Goal: Obtain resource: Obtain resource

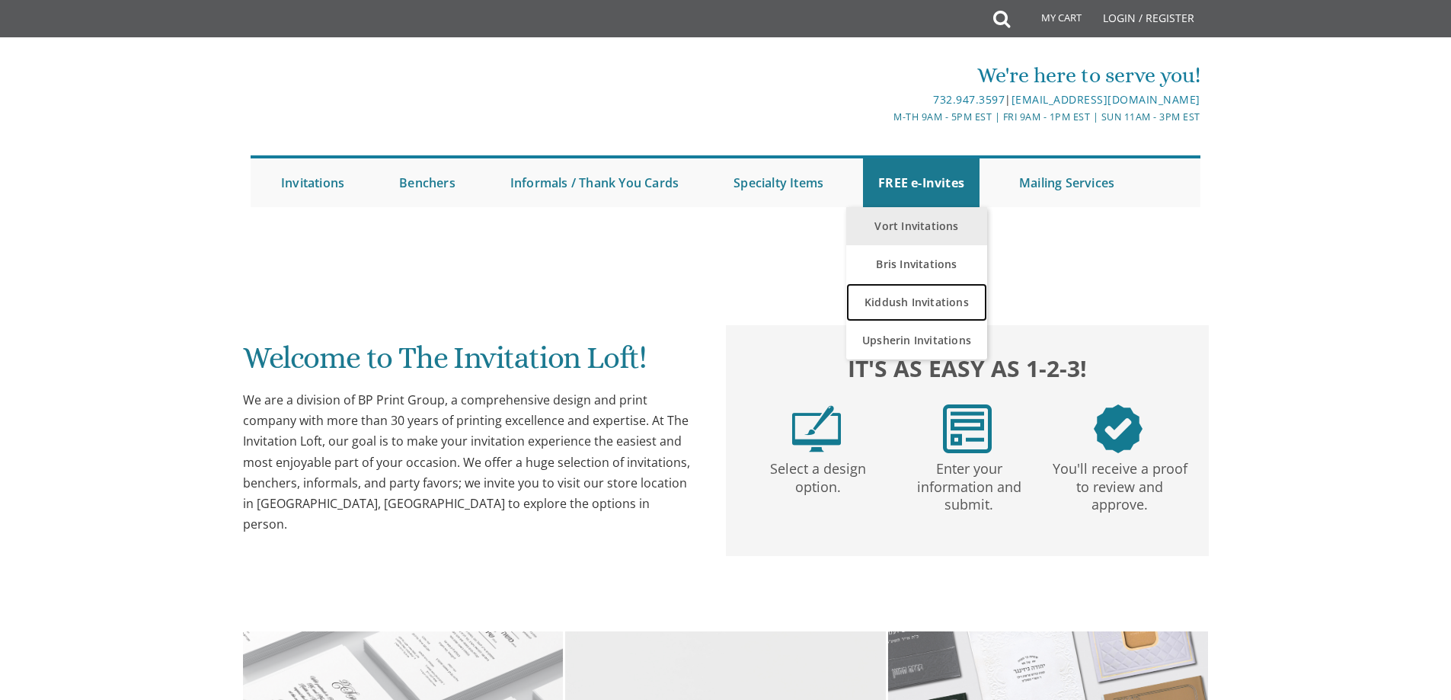
click at [899, 300] on link "Kiddush Invitations" at bounding box center [916, 302] width 141 height 38
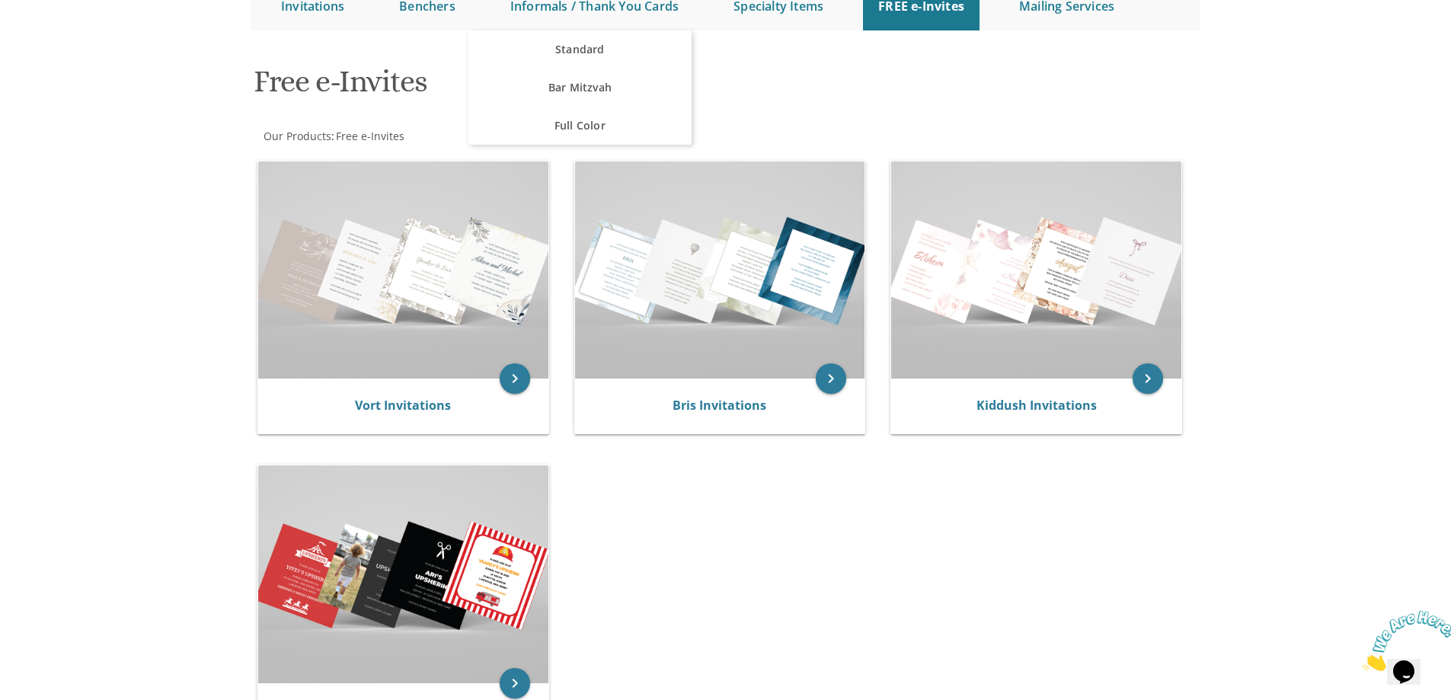
scroll to position [228, 0]
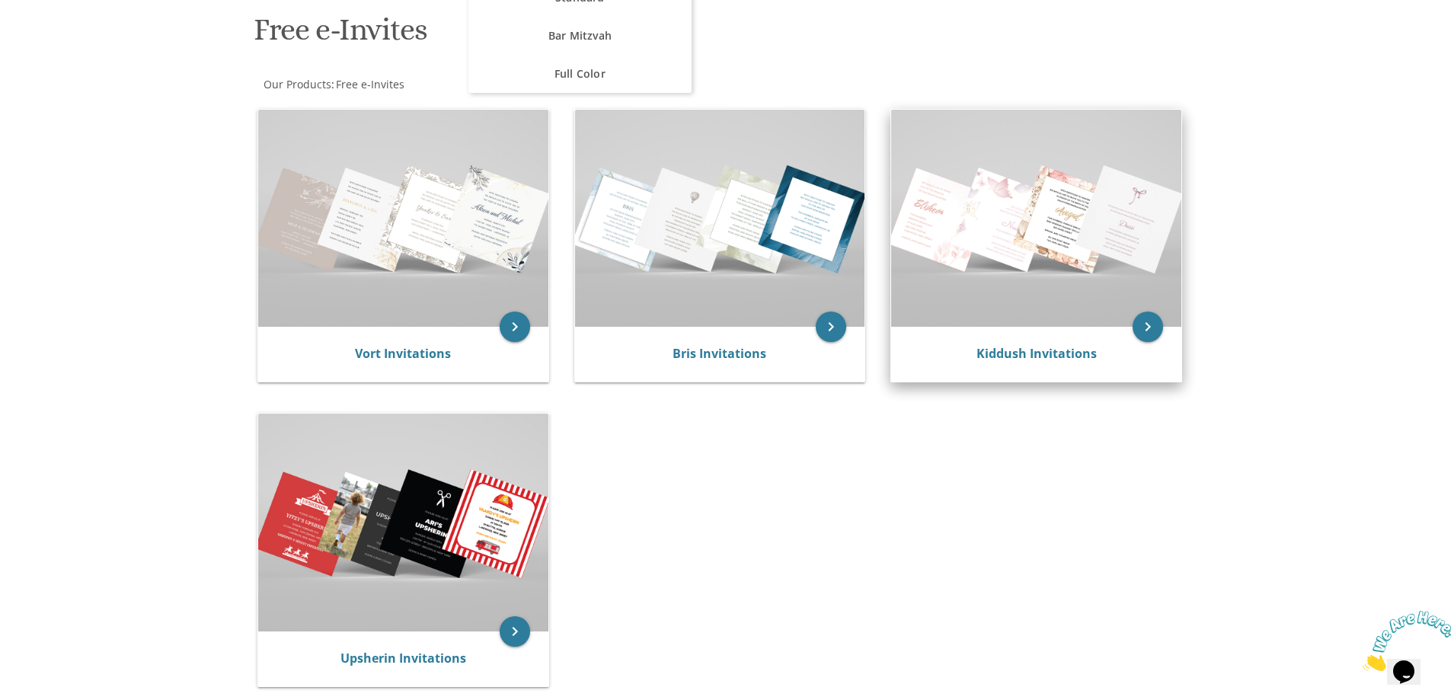
click at [1030, 217] on img at bounding box center [1036, 218] width 290 height 217
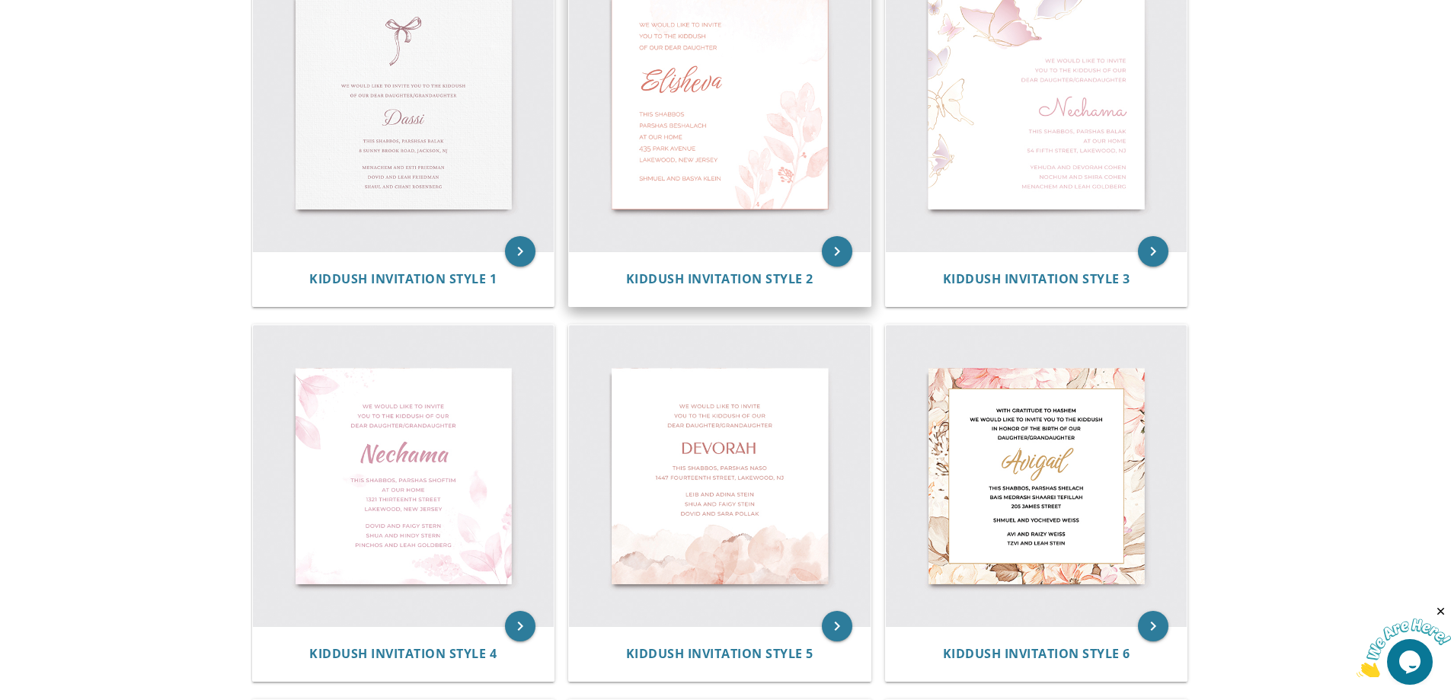
scroll to position [305, 0]
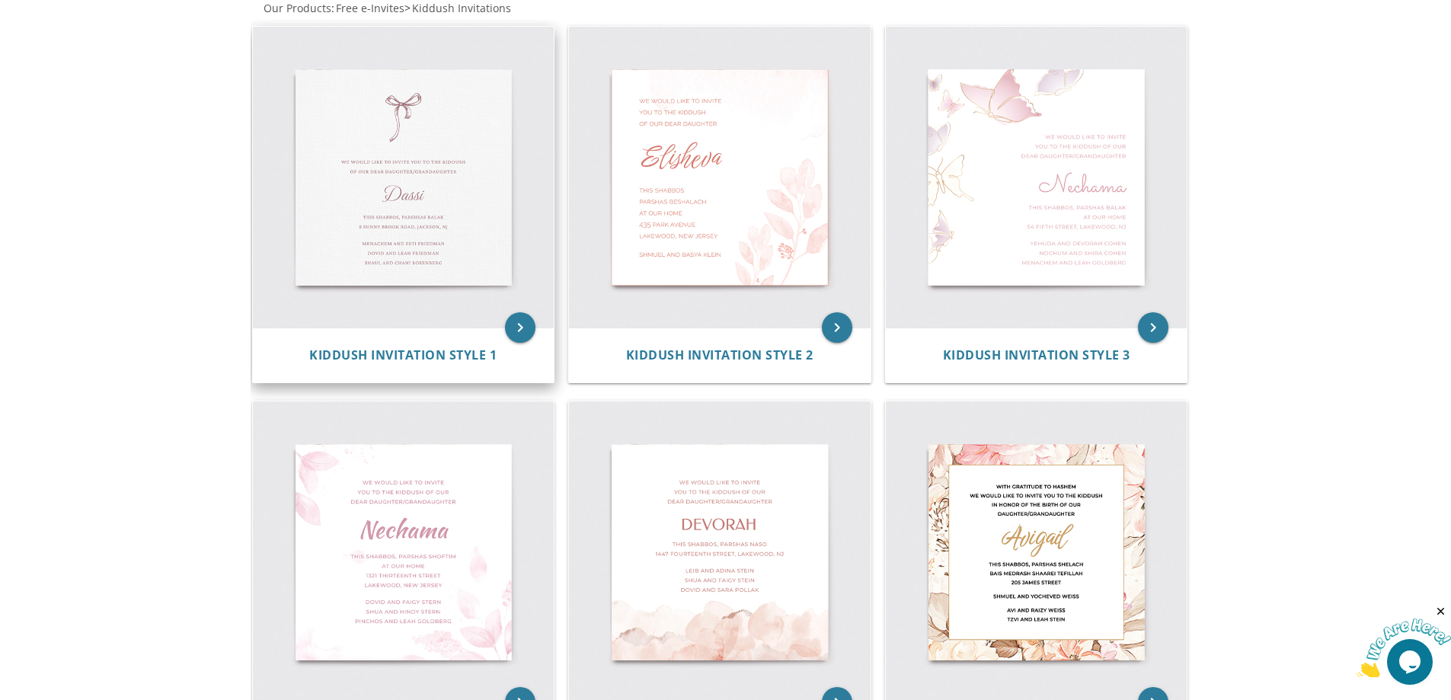
click at [392, 146] on img at bounding box center [404, 178] width 302 height 302
click at [513, 328] on icon "keyboard_arrow_right" at bounding box center [520, 327] width 30 height 30
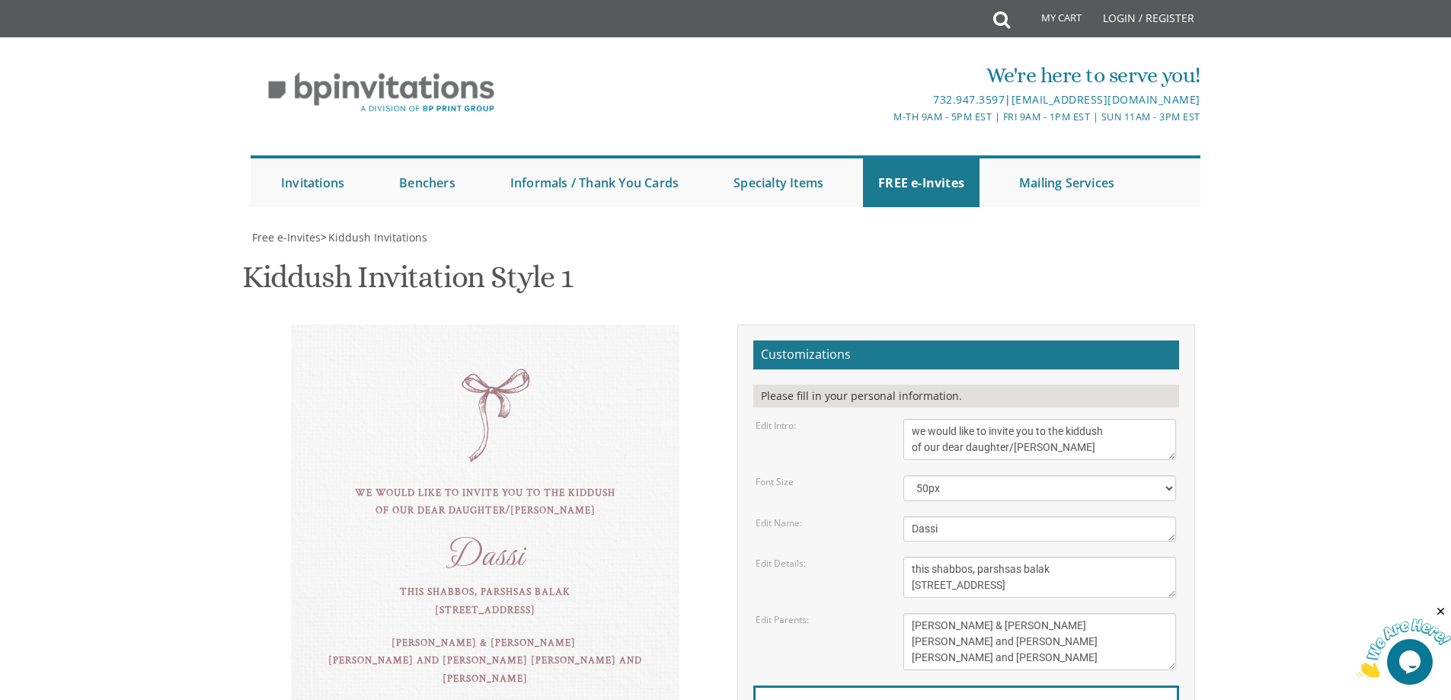
scroll to position [152, 0]
click at [1088, 419] on textarea "we would like to invite you to the kiddush of our dear daughter/grandaughter" at bounding box center [1039, 439] width 273 height 41
type textarea "we would like to invite you to the kiddush of our dear daughter"
drag, startPoint x: 954, startPoint y: 379, endPoint x: 896, endPoint y: 378, distance: 58.7
click at [896, 516] on div "Dassi" at bounding box center [1040, 528] width 296 height 25
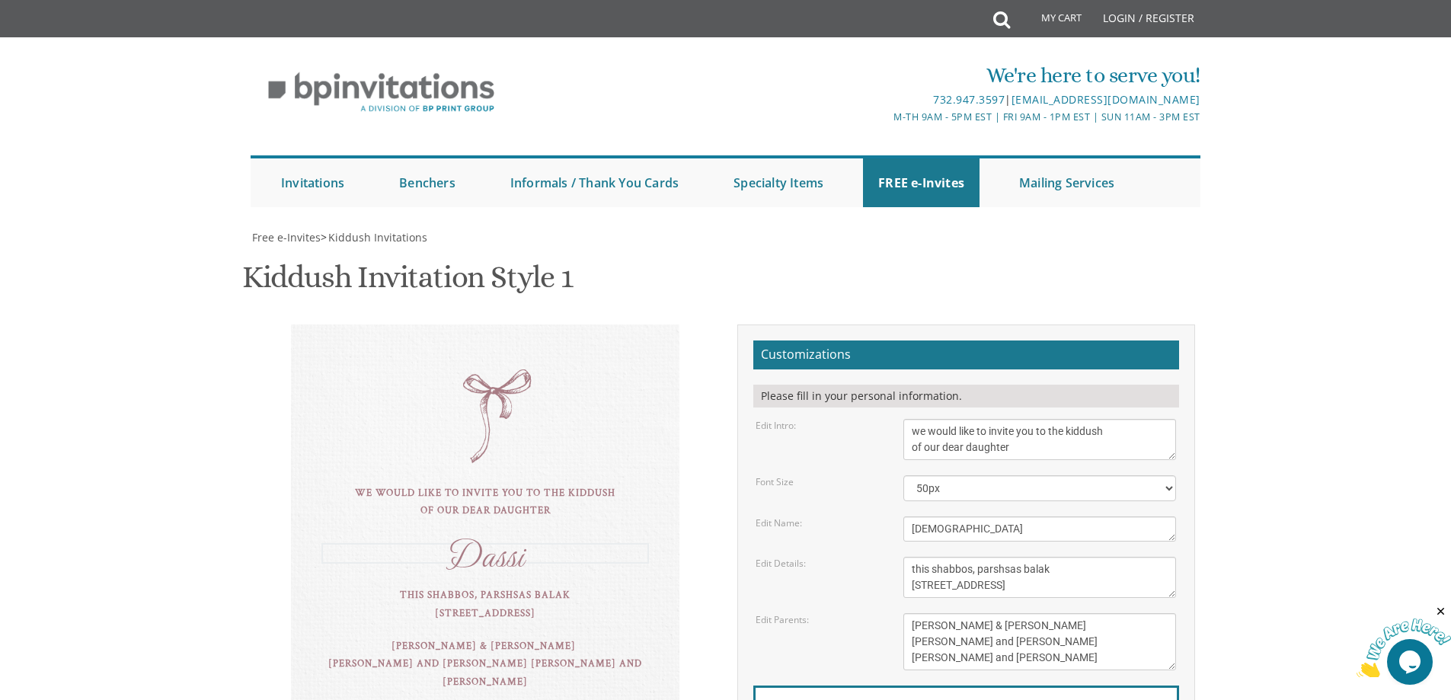
type textarea "Chava"
click at [1069, 557] on textarea "this shabbos, parshsas balak 8 sunny brook road, Jackson, NJ" at bounding box center [1039, 577] width 273 height 41
click at [1048, 557] on textarea "this shabbos, parshsas balak 8 sunny brook road, Jackson, NJ" at bounding box center [1039, 577] width 273 height 41
click at [1091, 557] on textarea "this shabbos, parshsas balak 8 sunny brook road, Jackson, NJ" at bounding box center [1039, 577] width 273 height 41
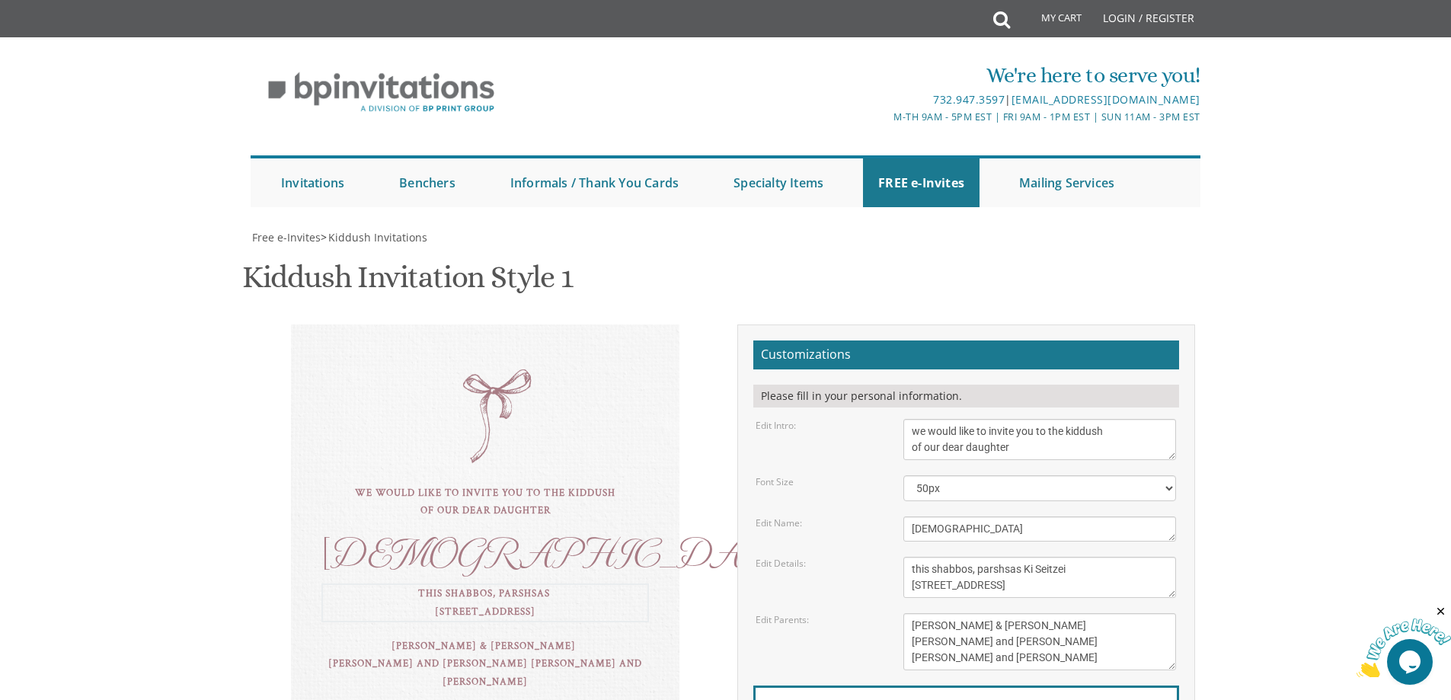
click at [1046, 557] on textarea "this shabbos, parshsas balak 8 sunny brook road, Jackson, NJ" at bounding box center [1039, 577] width 273 height 41
click at [1021, 557] on textarea "this shabbos, parshsas balak 8 sunny brook road, Jackson, NJ" at bounding box center [1039, 577] width 273 height 41
drag, startPoint x: 1068, startPoint y: 359, endPoint x: 911, endPoint y: 363, distance: 156.9
click at [911, 557] on textarea "this shabbos, parshsas balak 8 sunny brook road, Jackson, NJ" at bounding box center [1039, 577] width 273 height 41
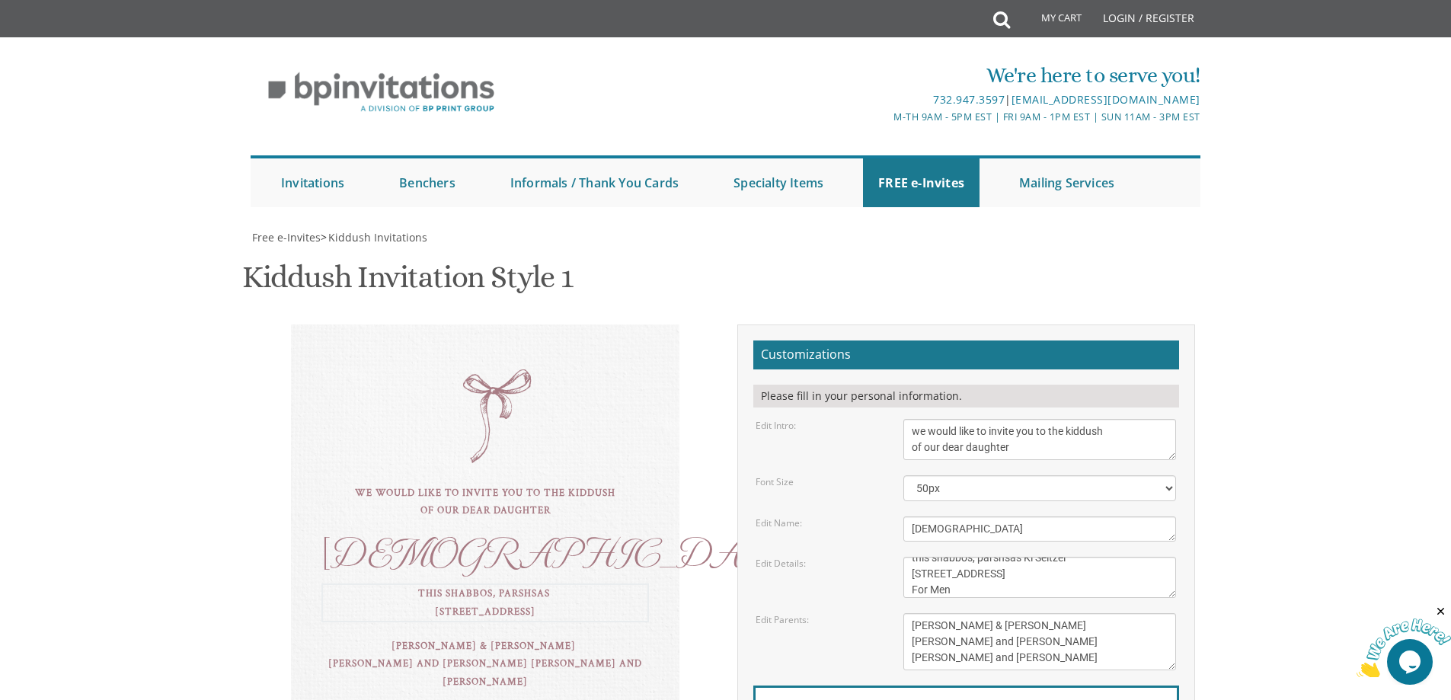
type textarea "this shabbos, parshsas Ki Seitzei 18 Cabinfeild Cir, Lakewood, NJ For Men"
drag, startPoint x: 1034, startPoint y: 432, endPoint x: 896, endPoint y: 419, distance: 137.7
click at [896, 613] on div "Tzvi & Miriam Friedman Michoel and Chana Friedman Yisroel and Rochel David" at bounding box center [1040, 641] width 296 height 57
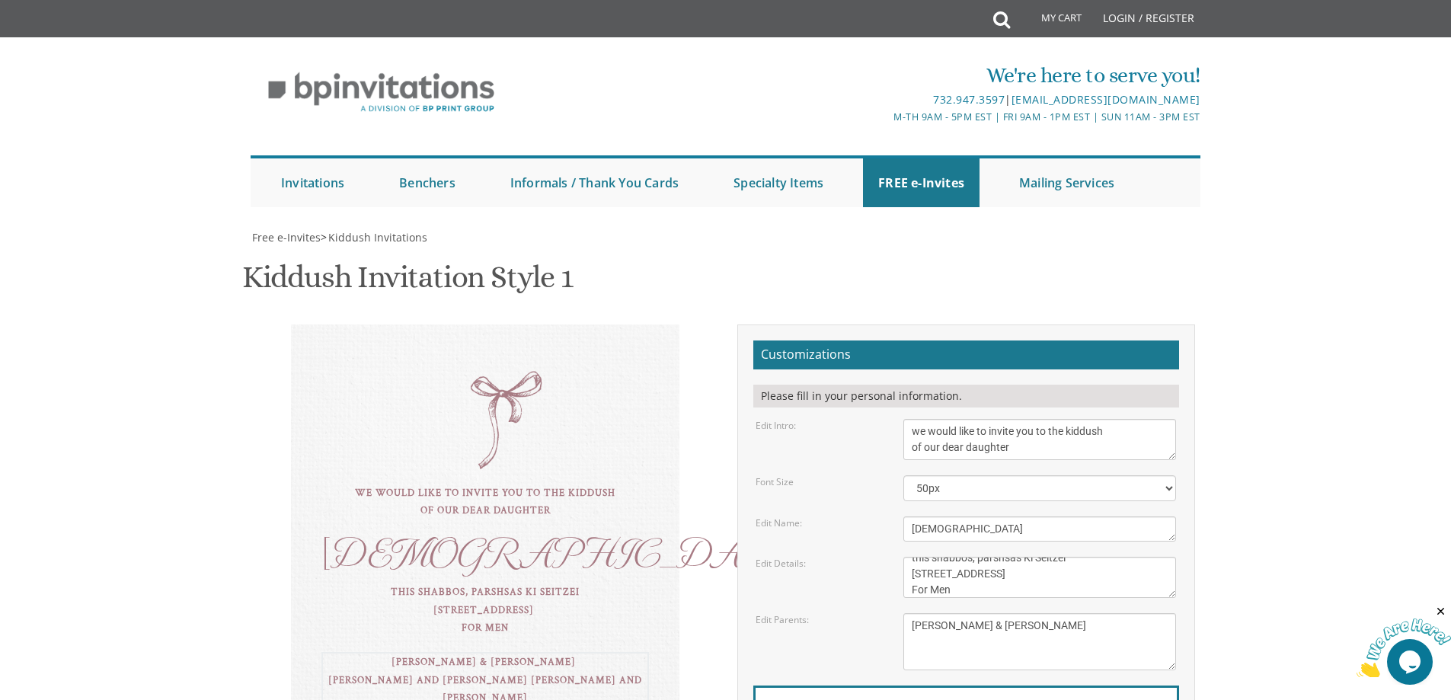
click at [1042, 613] on textarea "Tzvi & Miriam Friedman Michoel and Chana Friedman Yisroel and Rochel David" at bounding box center [1039, 641] width 273 height 57
drag, startPoint x: 851, startPoint y: 394, endPoint x: 780, endPoint y: 394, distance: 70.8
click at [780, 613] on div "Edit Parents: Tzvi & Miriam Friedman Michoel and Chana Friedman Yisroel and Roc…" at bounding box center [965, 641] width 443 height 57
type textarea "[PERSON_NAME] and [PERSON_NAME]"
click at [980, 557] on textarea "this shabbos, parshsas balak 8 sunny brook road, Jackson, NJ" at bounding box center [1039, 577] width 273 height 41
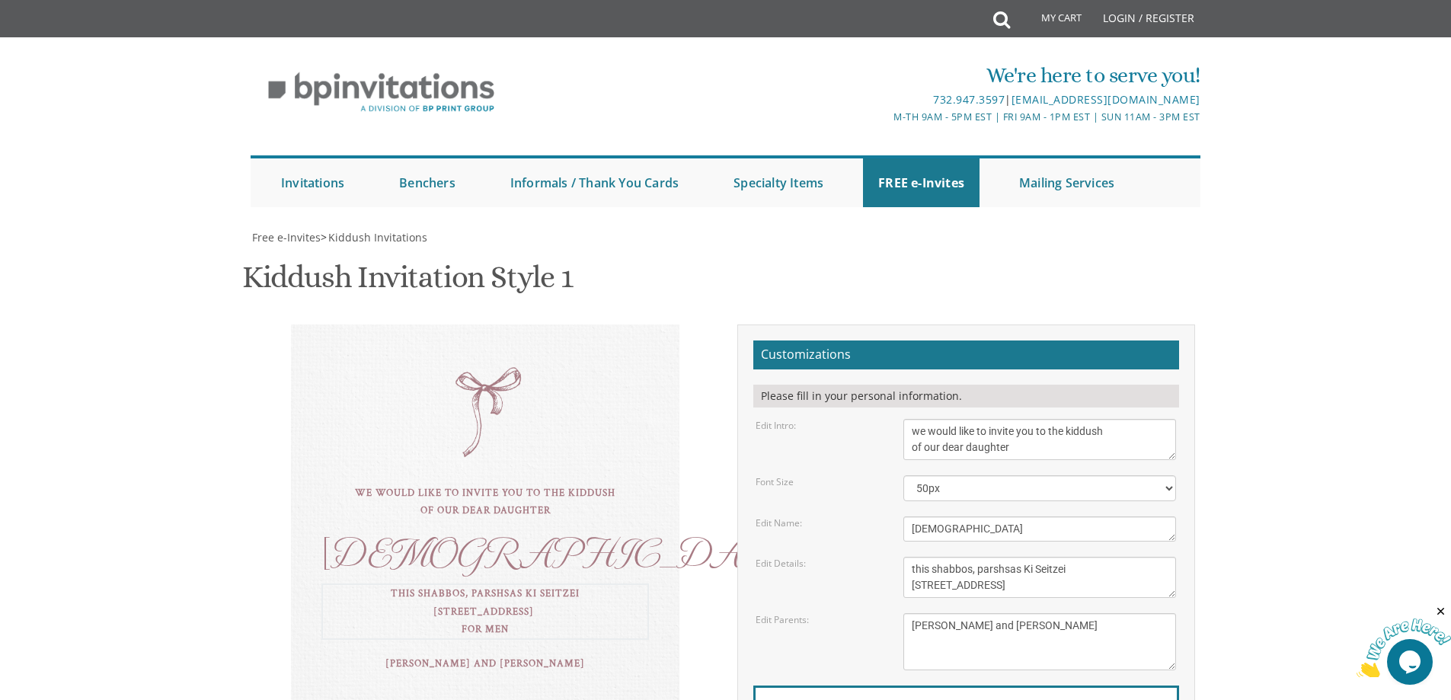
scroll to position [0, 0]
click at [1072, 557] on textarea "this shabbos, parshsas balak 8 sunny brook road, Jackson, NJ" at bounding box center [1039, 577] width 273 height 41
type textarea "this shabbos, parshsas Ki Seitzei For Men [STREET_ADDRESS]"
click at [978, 613] on textarea "Tzvi & Miriam Friedman Michoel and Chana Friedman Yisroel and Rochel David" at bounding box center [1039, 641] width 273 height 57
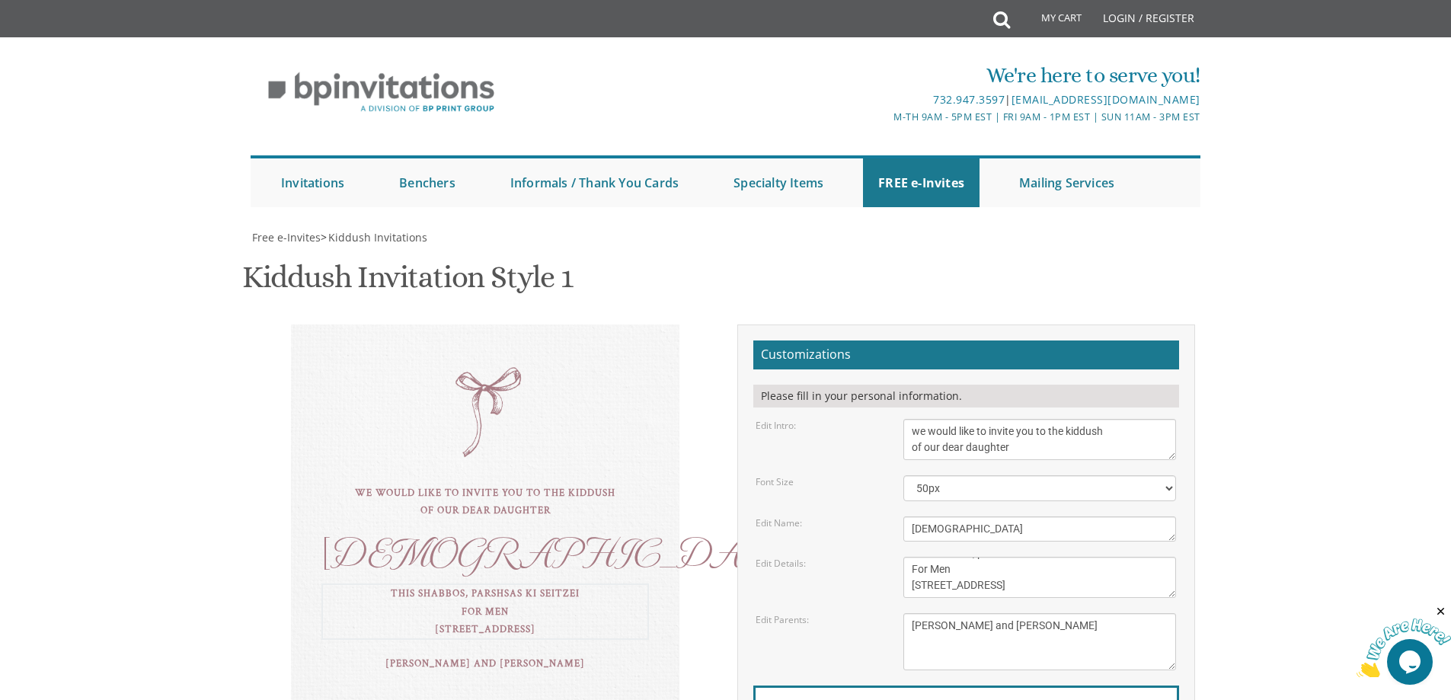
drag, startPoint x: 907, startPoint y: 340, endPoint x: 1095, endPoint y: 373, distance: 191.0
click at [1095, 373] on form "Customizations Please fill in your personal information. Edit Intro: we would l…" at bounding box center [966, 572] width 426 height 465
click at [963, 557] on textarea "this shabbos, parshsas balak 8 sunny brook road, Jackson, NJ" at bounding box center [1039, 577] width 273 height 41
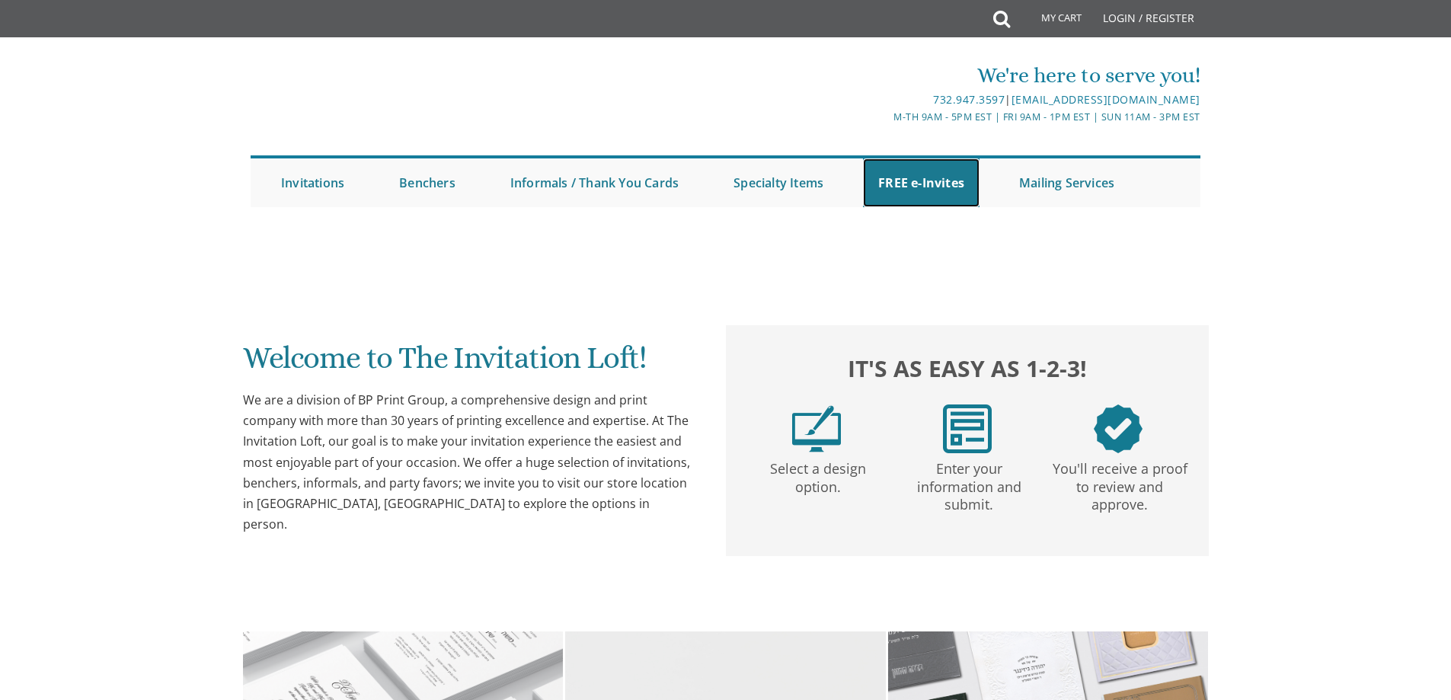
click at [919, 177] on link "FREE e-Invites" at bounding box center [921, 182] width 117 height 49
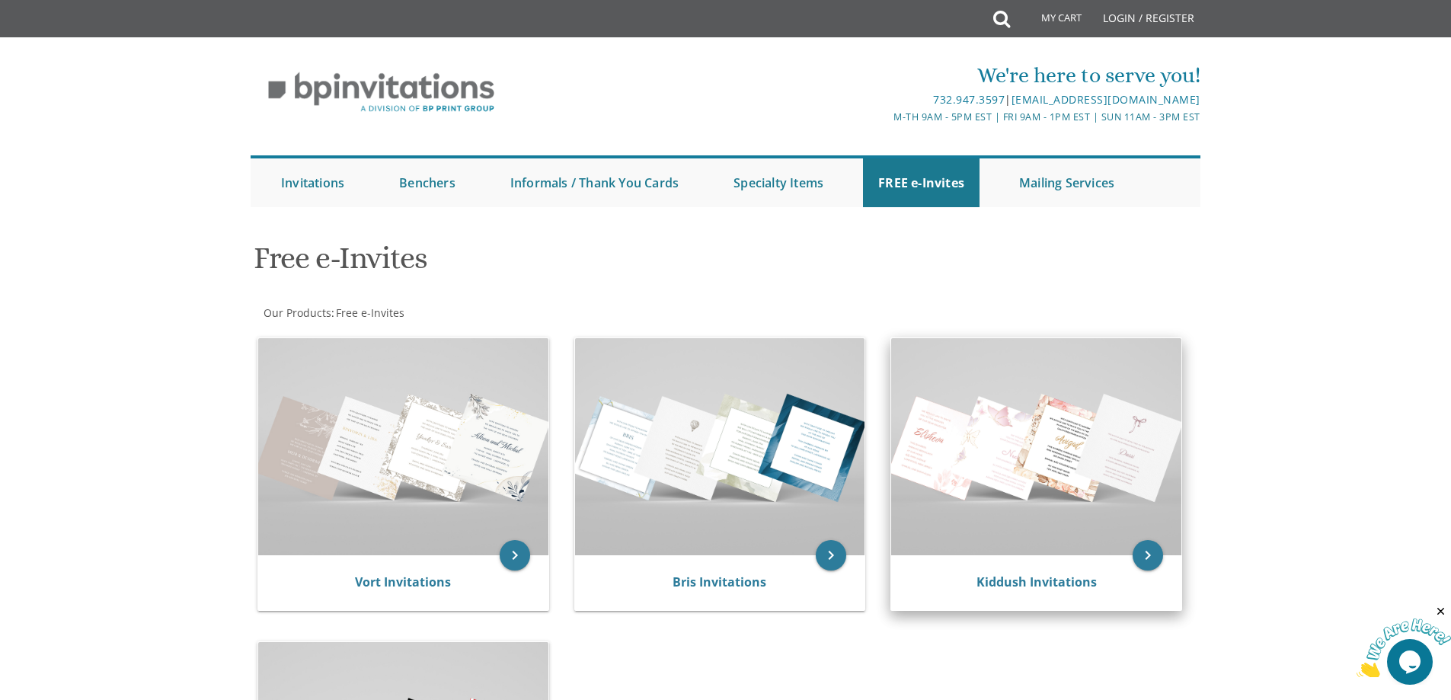
click at [1006, 457] on img at bounding box center [1036, 446] width 290 height 217
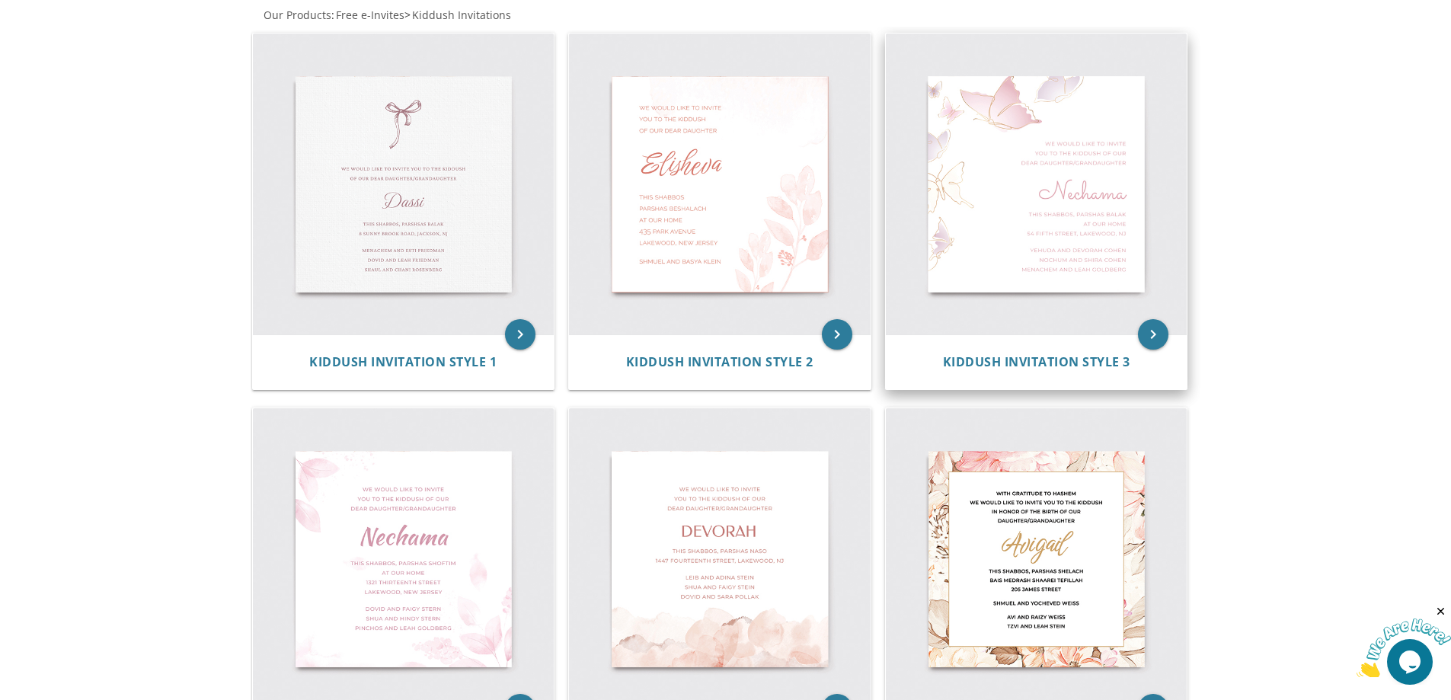
scroll to position [305, 0]
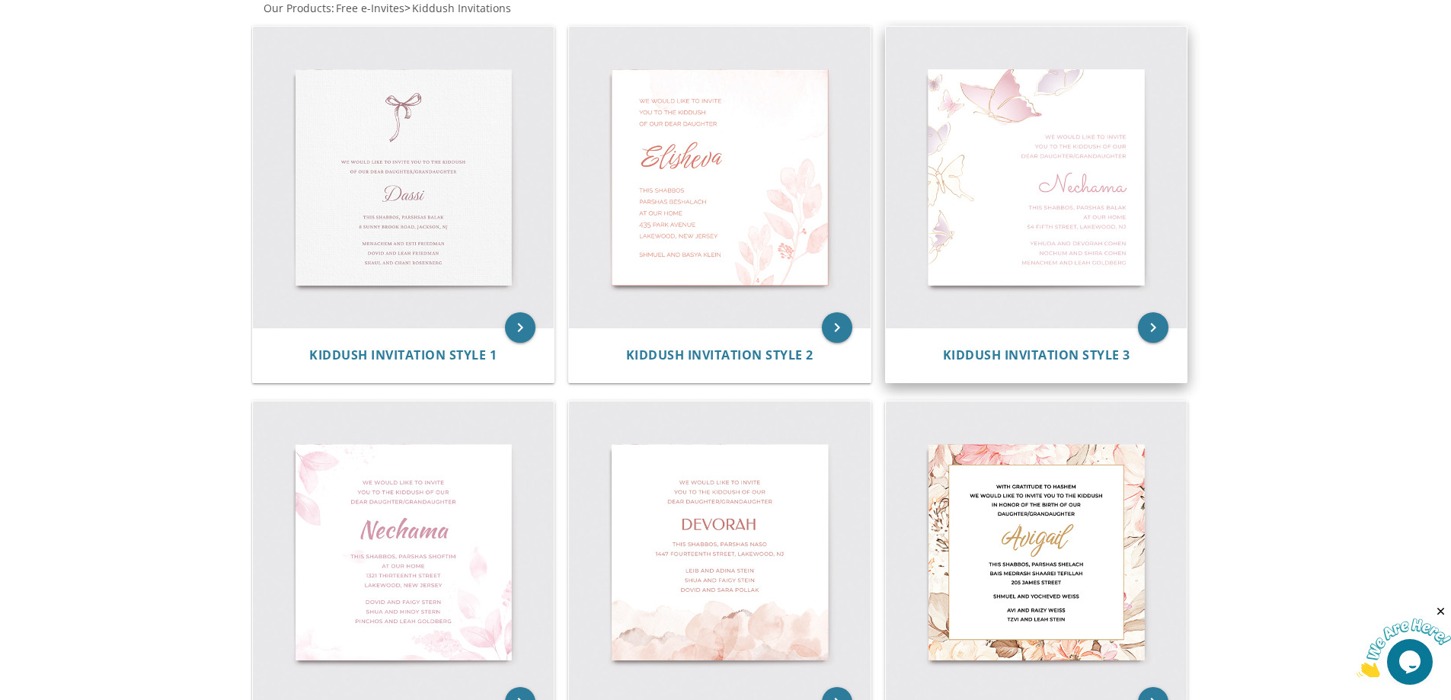
click at [1054, 227] on img at bounding box center [1037, 178] width 302 height 302
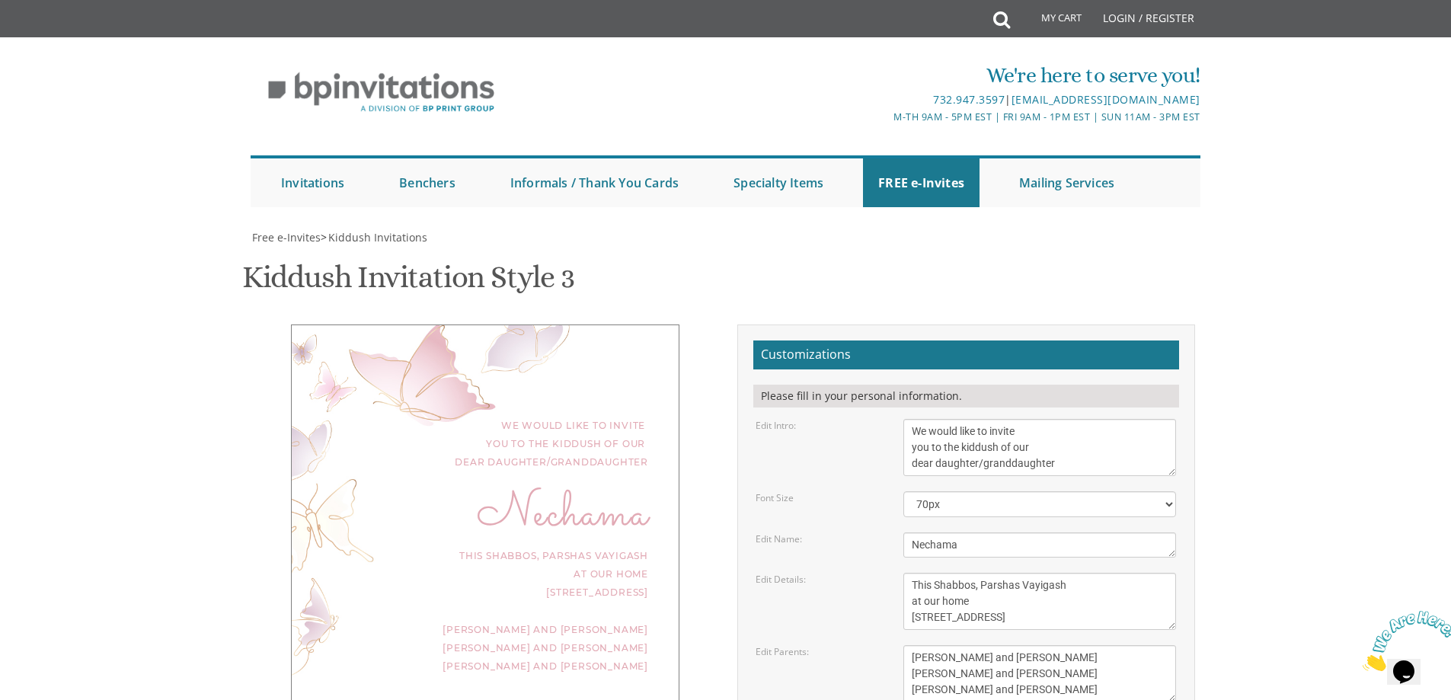
scroll to position [228, 0]
drag, startPoint x: 1068, startPoint y: 241, endPoint x: 977, endPoint y: 241, distance: 90.6
click at [977, 419] on textarea "We would like to invite you to the kiddush of our dear daughter/granddaughter" at bounding box center [1039, 447] width 273 height 57
type textarea "We would like to invite you to the kiddush of our dear daughter"
click at [974, 532] on textarea "Nechama" at bounding box center [1039, 544] width 273 height 25
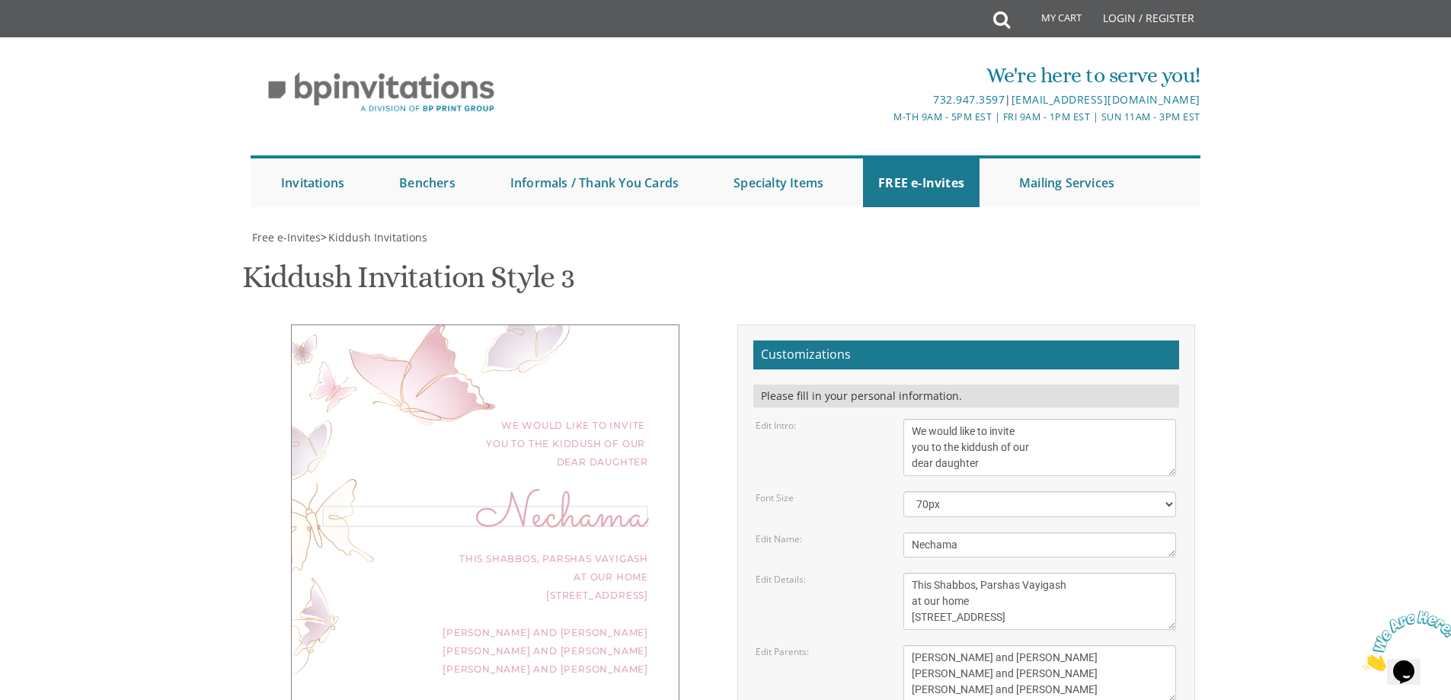
click at [974, 532] on textarea "Nechama" at bounding box center [1039, 544] width 273 height 25
type textarea "[DEMOGRAPHIC_DATA]"
drag, startPoint x: 1088, startPoint y: 391, endPoint x: 879, endPoint y: 343, distance: 214.9
click at [879, 343] on form "Customizations Please fill in your personal information. Edit Intro: We would l…" at bounding box center [966, 588] width 426 height 497
paste textarea "this shabbos, parshsas Ki Seitzei For Men [STREET_ADDRESS]"
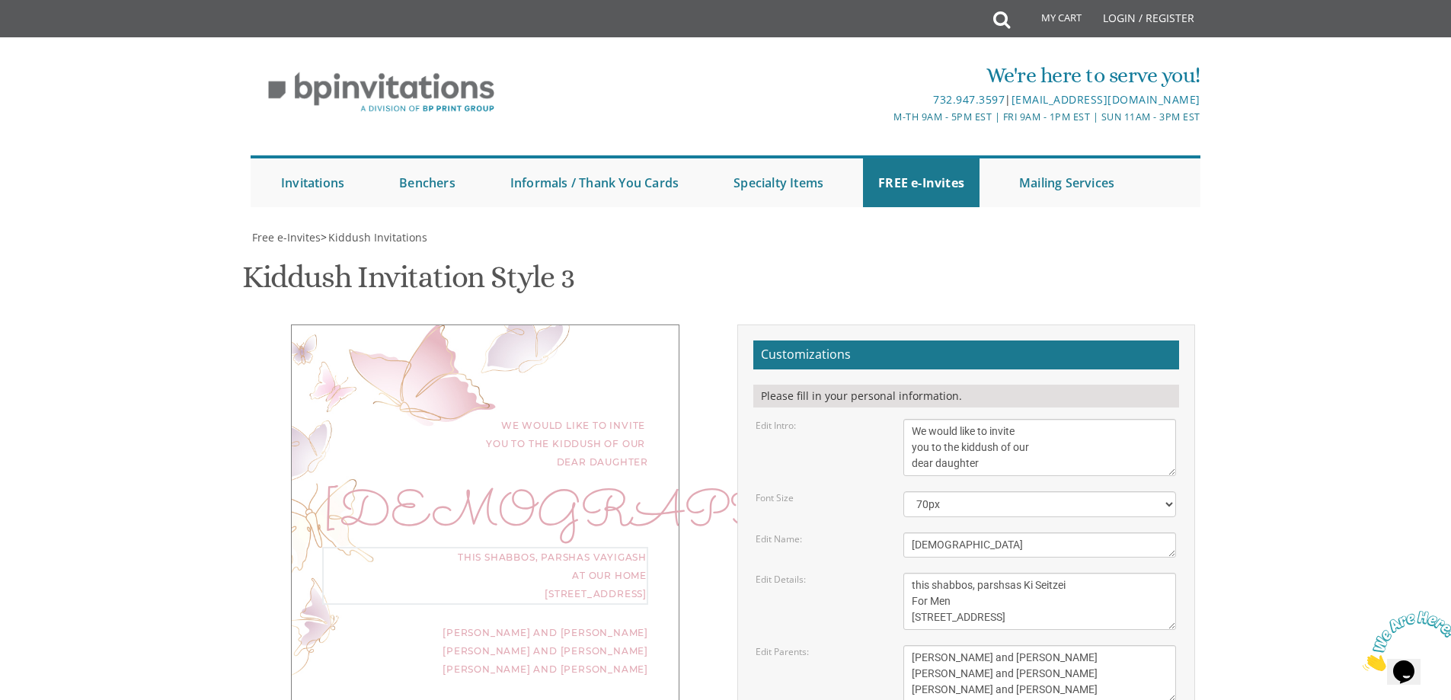
type textarea "this shabbos, parshsas Ki Seitzei For Men [STREET_ADDRESS]"
drag, startPoint x: 1014, startPoint y: 460, endPoint x: 912, endPoint y: 442, distance: 103.7
click at [912, 645] on textarea "[PERSON_NAME] and [PERSON_NAME] [PERSON_NAME] and [PERSON_NAME] [PERSON_NAME] a…" at bounding box center [1039, 673] width 273 height 57
type textarea "[PERSON_NAME] and [PERSON_NAME]"
click at [1037, 645] on textarea "[PERSON_NAME] and [PERSON_NAME] [PERSON_NAME] and [PERSON_NAME] [PERSON_NAME] a…" at bounding box center [1039, 673] width 273 height 57
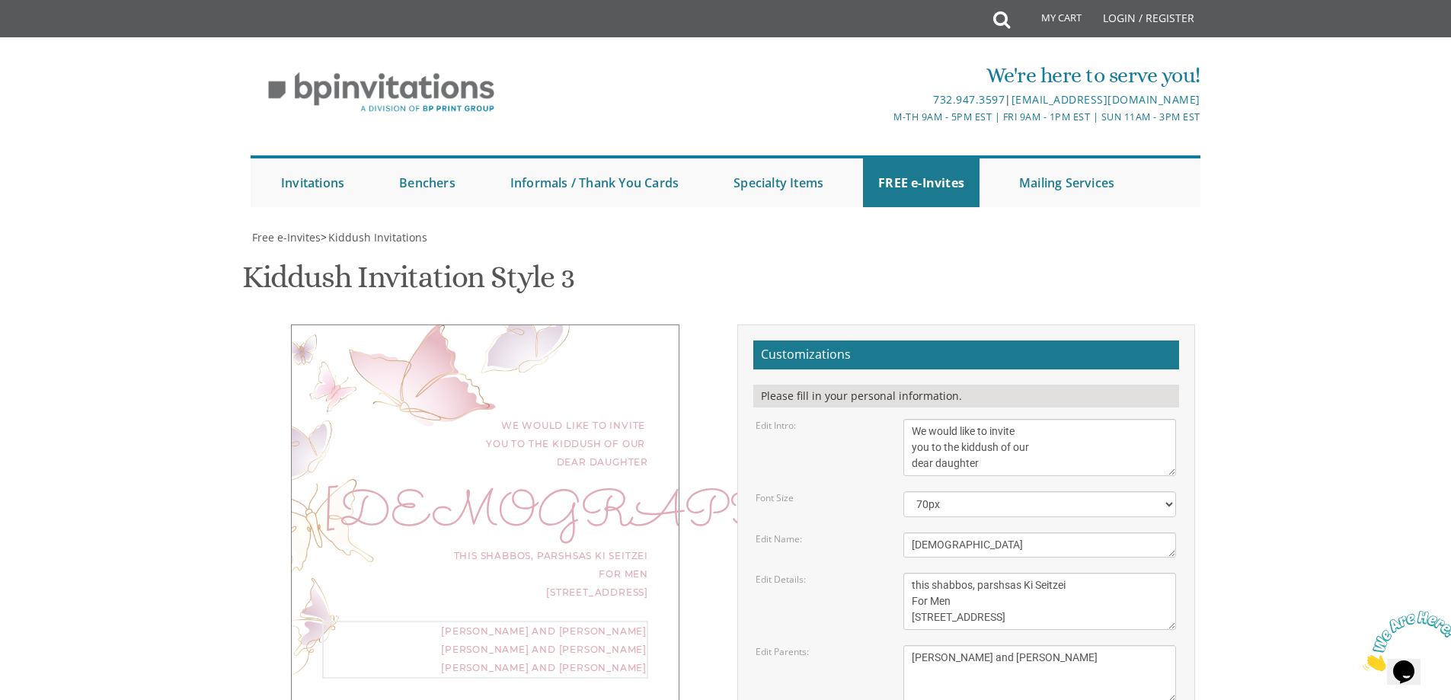
drag, startPoint x: 1059, startPoint y: 431, endPoint x: 859, endPoint y: 418, distance: 200.0
click at [859, 645] on div "Edit Parents: [PERSON_NAME] and [PERSON_NAME] [PERSON_NAME] and [PERSON_NAME] […" at bounding box center [965, 673] width 443 height 57
type textarea "[PERSON_NAME] and [PERSON_NAME]"
click at [829, 573] on div "Edit Details: This Shabbos, [GEOGRAPHIC_DATA] at our home [STREET_ADDRESS]" at bounding box center [965, 601] width 443 height 57
click at [957, 573] on textarea "This Shabbos, Parshas Vayigash at our home [STREET_ADDRESS]" at bounding box center [1039, 601] width 273 height 57
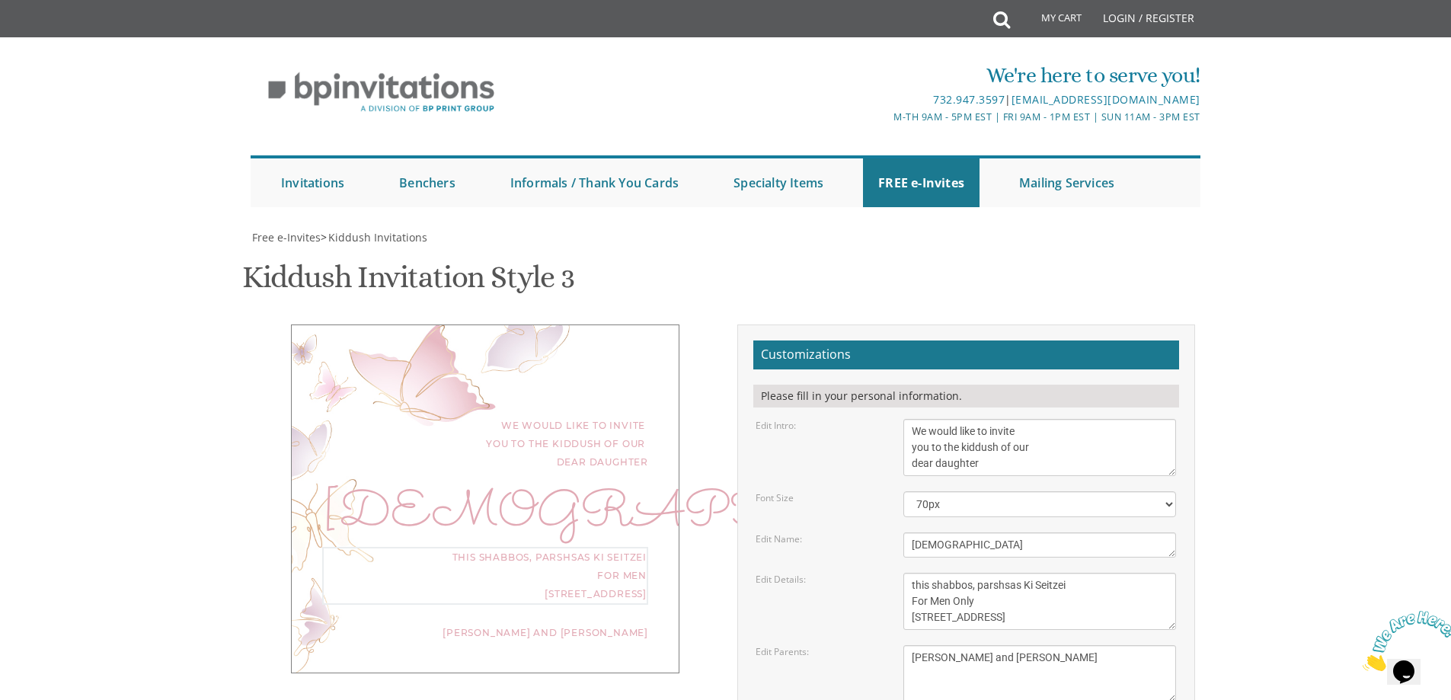
click at [1083, 573] on textarea "This Shabbos, Parshas Vayigash at our home [STREET_ADDRESS]" at bounding box center [1039, 601] width 273 height 57
type textarea "this shabbos, parshsas Ki Seitzei For Men Only [STREET_ADDRESS]"
click at [1004, 645] on textarea "[PERSON_NAME] and [PERSON_NAME] [PERSON_NAME] and [PERSON_NAME] [PERSON_NAME] a…" at bounding box center [1039, 673] width 273 height 57
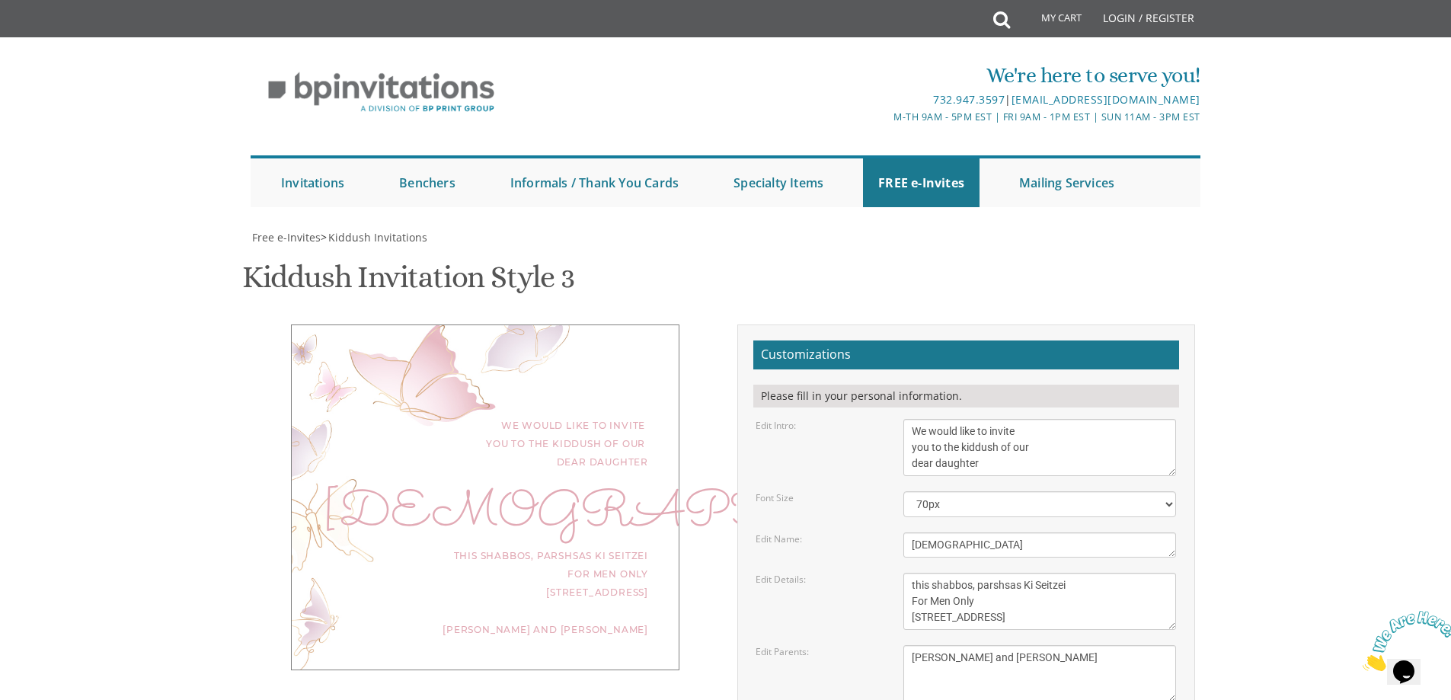
type input "[EMAIL_ADDRESS][DOMAIN_NAME]"
